Goal: Obtain resource: Obtain resource

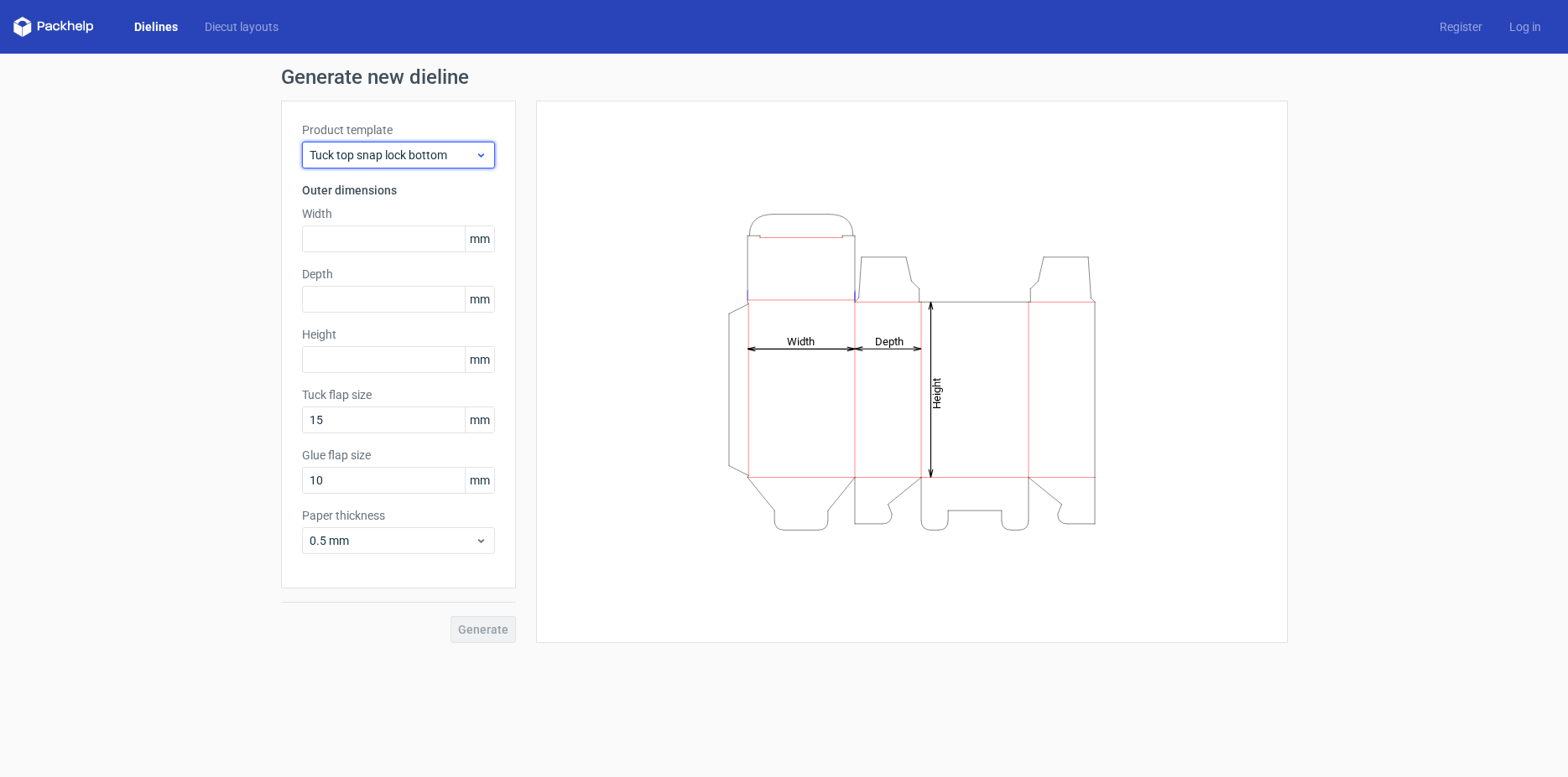
click at [368, 157] on span "Tuck top snap lock bottom" at bounding box center [392, 155] width 166 height 17
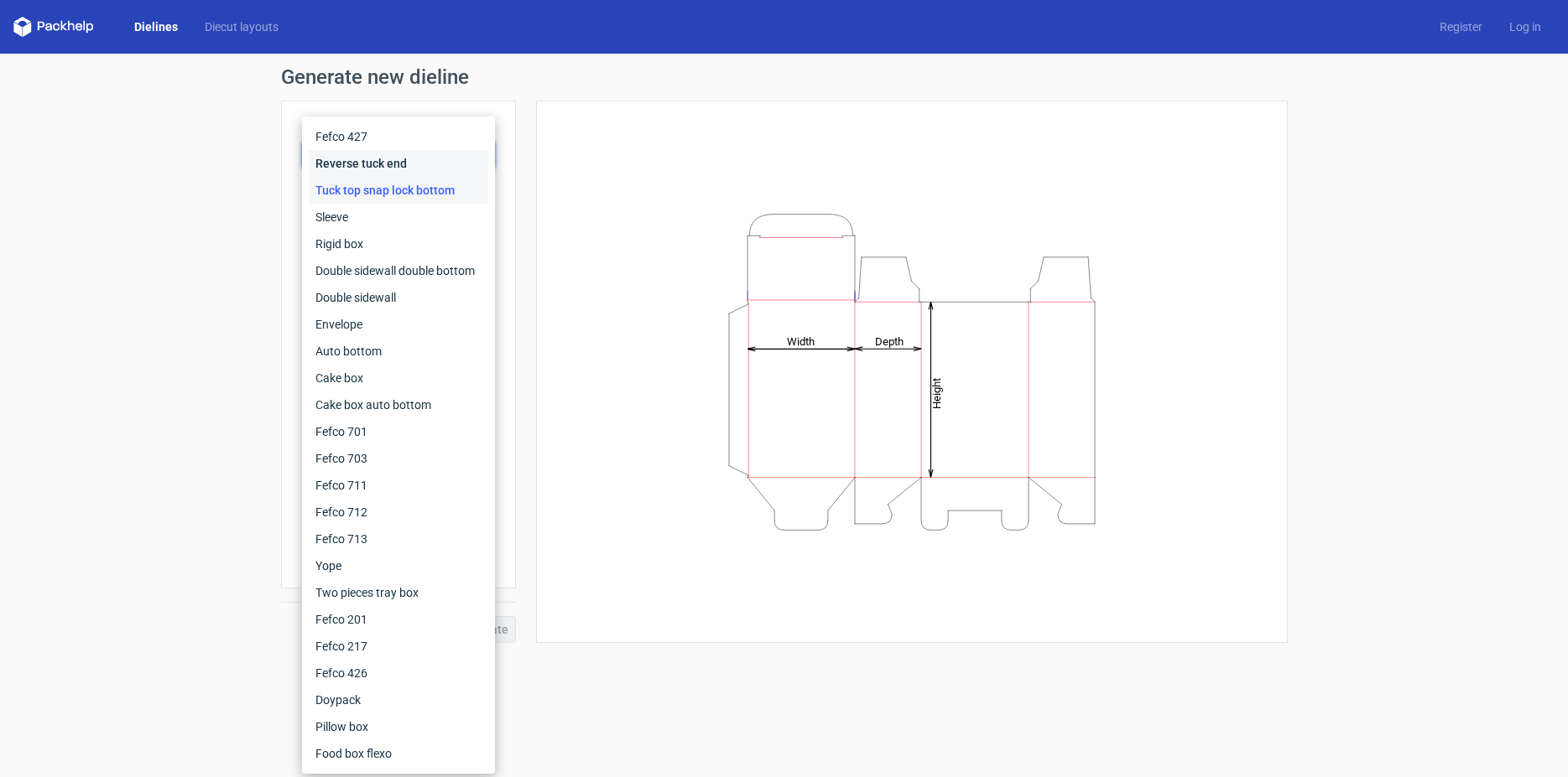
click at [397, 167] on div "Reverse tuck end" at bounding box center [399, 163] width 180 height 27
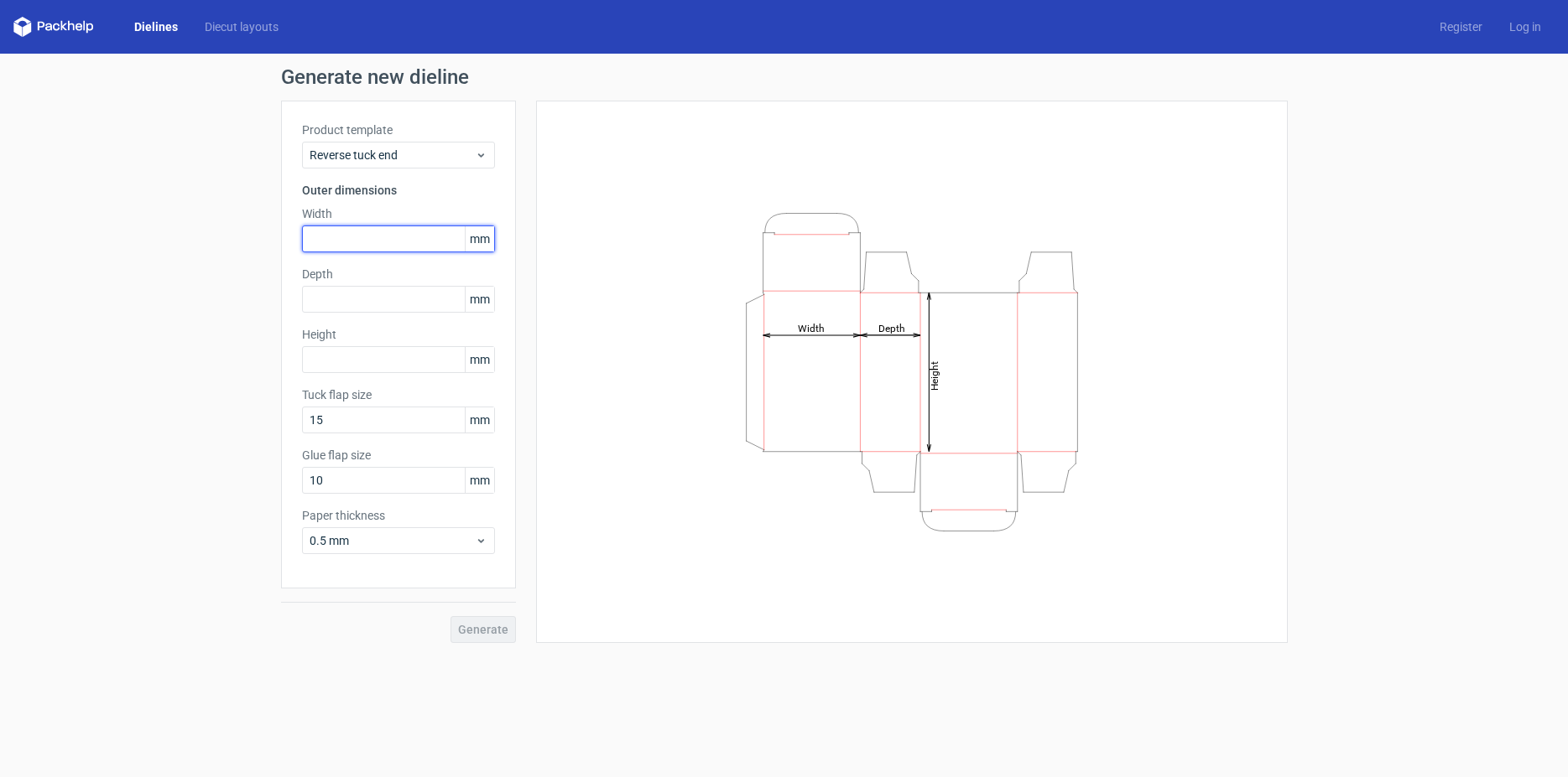
click at [359, 230] on input "text" at bounding box center [399, 238] width 193 height 27
click at [343, 239] on input "97" at bounding box center [399, 238] width 193 height 27
type input "9"
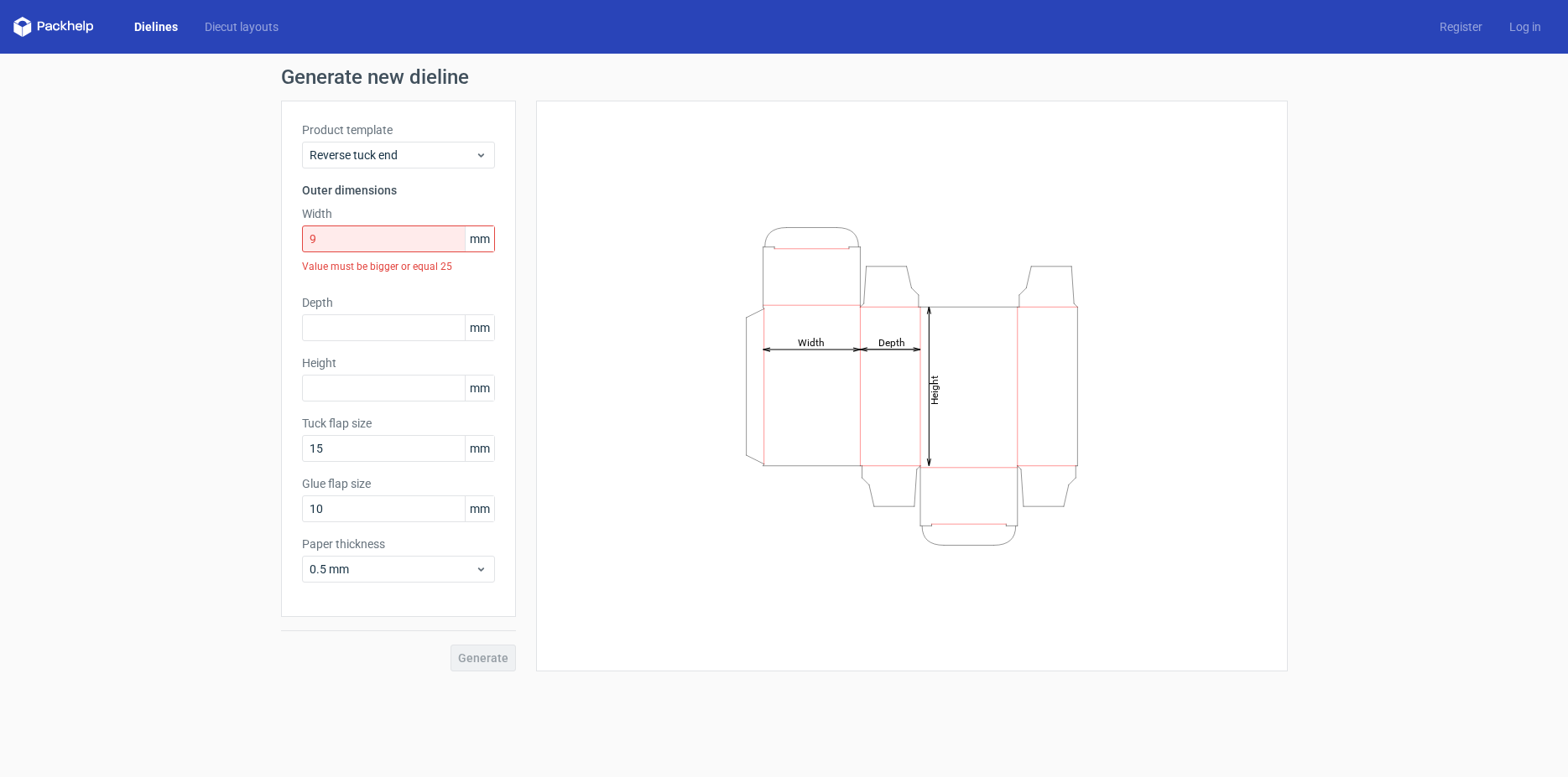
click at [480, 242] on span "mm" at bounding box center [479, 238] width 29 height 25
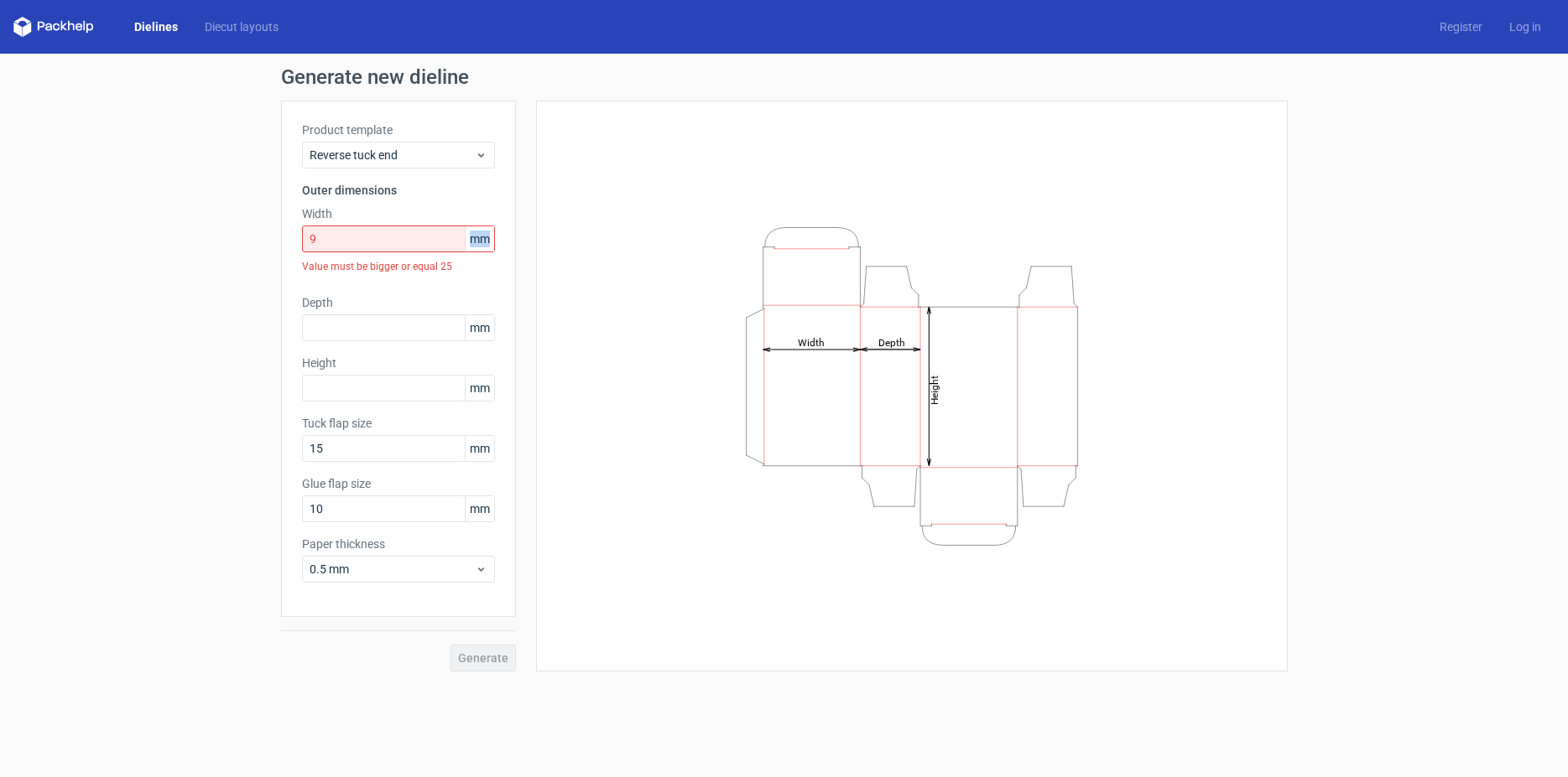
click at [483, 237] on span "mm" at bounding box center [479, 238] width 29 height 25
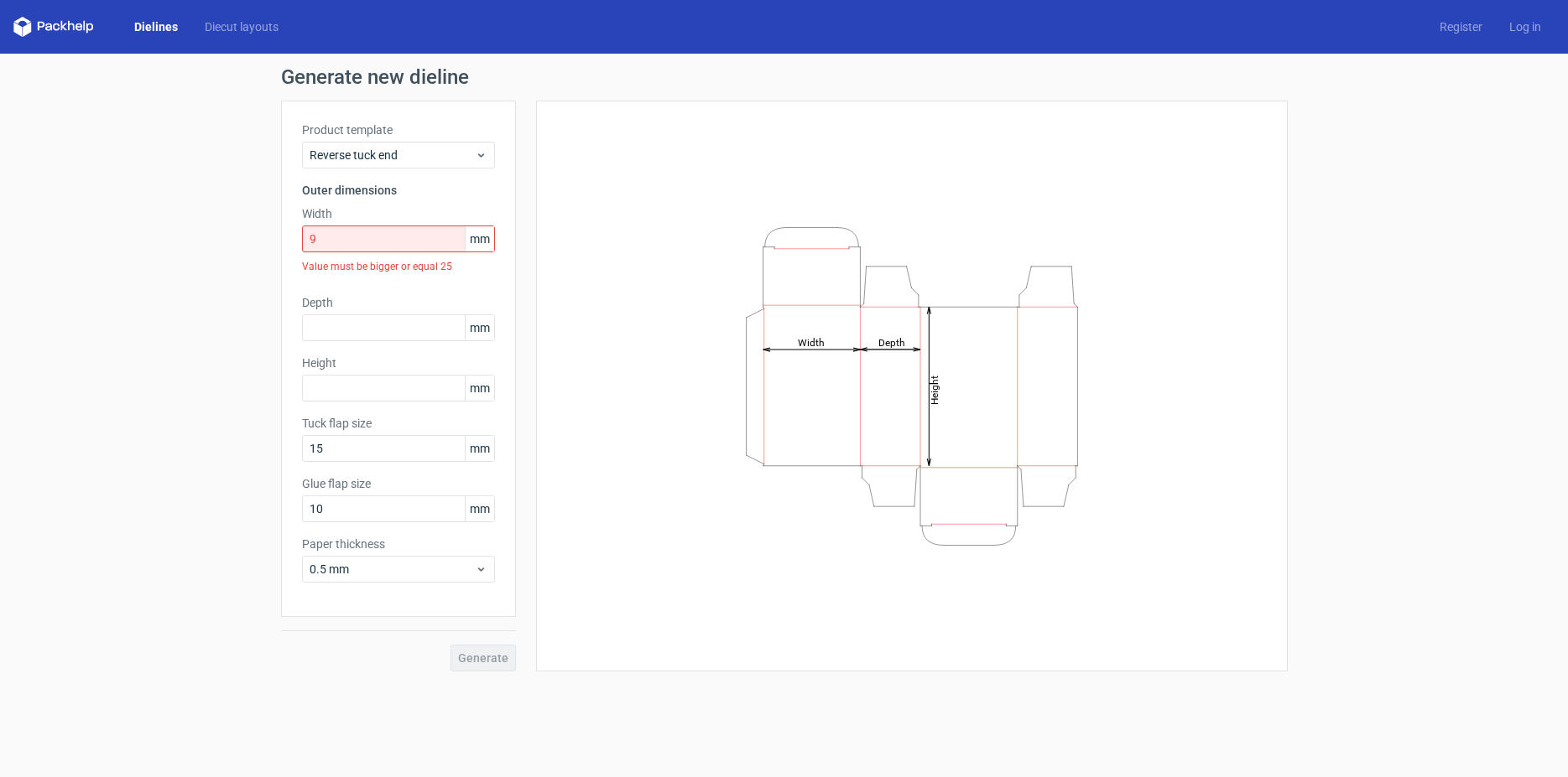
click at [448, 282] on div "Product template Reverse tuck end Outer dimensions Width 9 mm Value must be big…" at bounding box center [398, 359] width 235 height 516
